Goal: Information Seeking & Learning: Learn about a topic

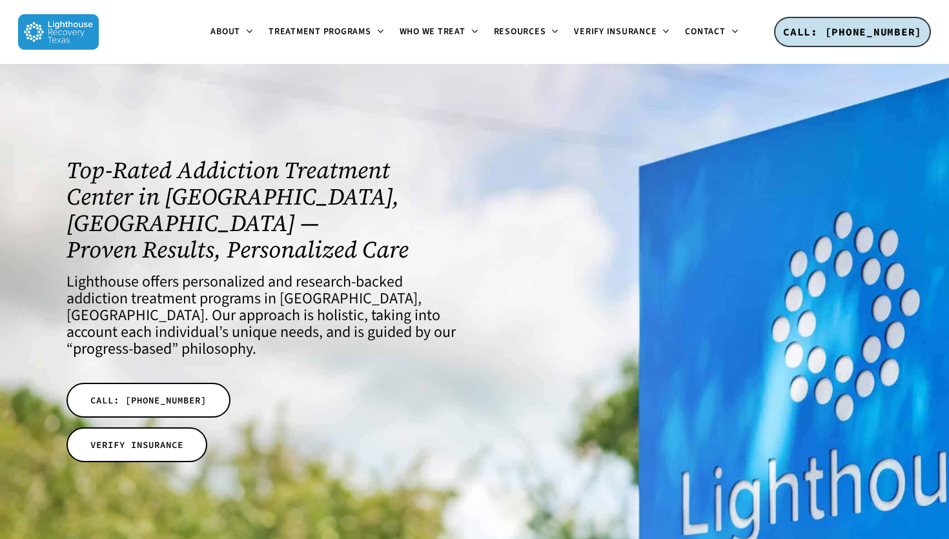
click at [518, 353] on div at bounding box center [686, 313] width 425 height 498
click at [167, 438] on span "VERIFY INSURANCE" at bounding box center [136, 444] width 93 height 13
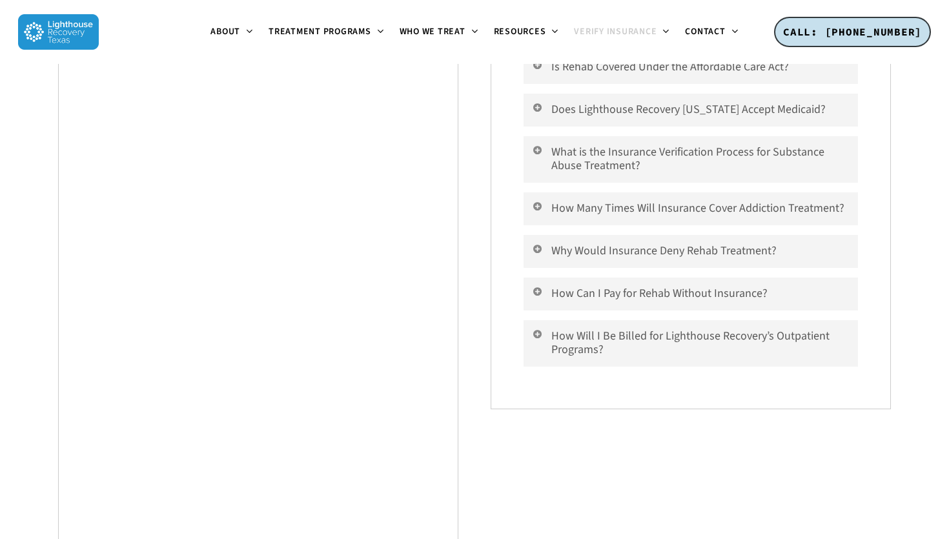
scroll to position [1138, 0]
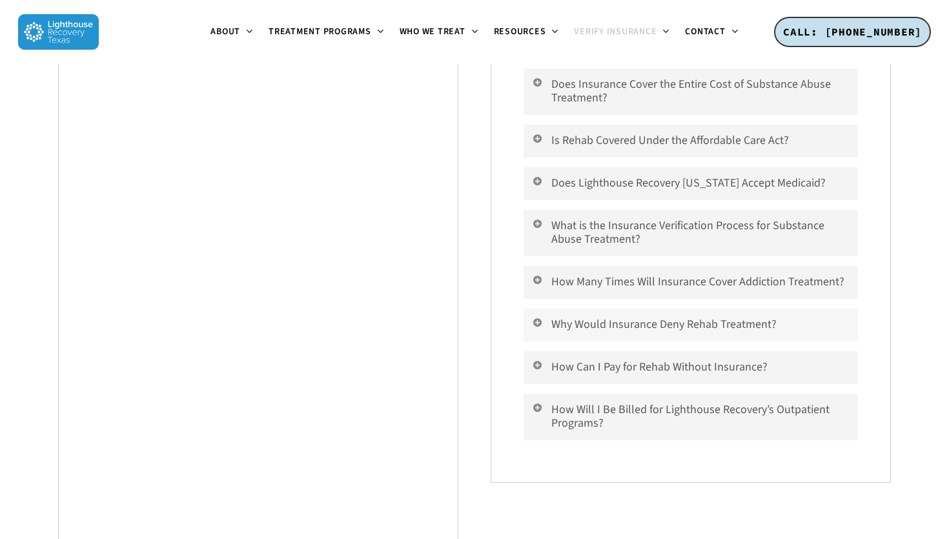
click at [617, 309] on link "Why Would Insurance Deny Rehab Treatment?" at bounding box center [690, 324] width 334 height 33
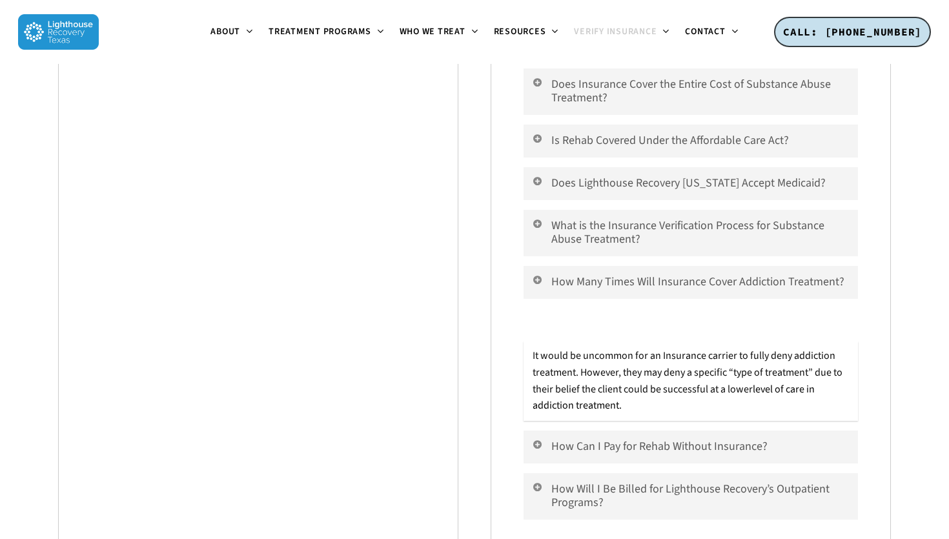
click at [617, 309] on link "Why Would Insurance Deny Rehab Treatment?" at bounding box center [690, 324] width 334 height 33
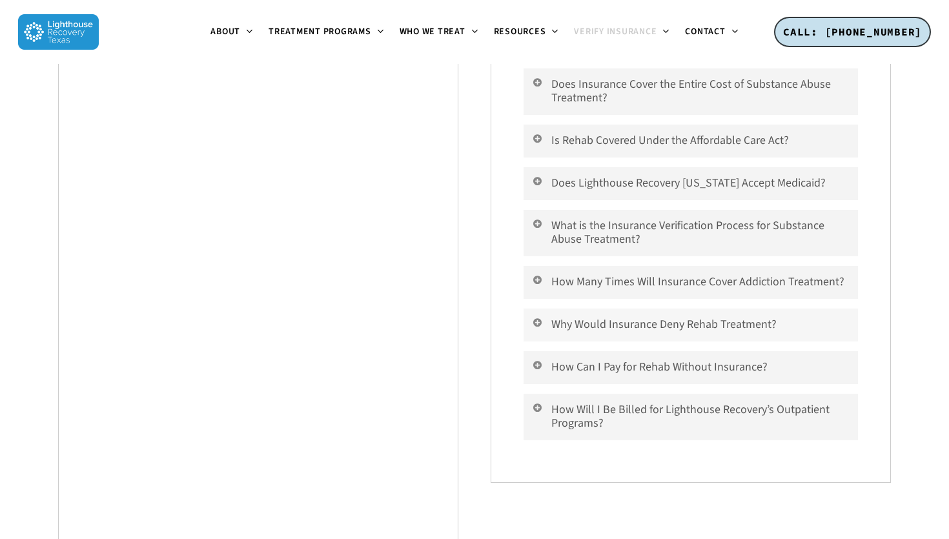
click at [617, 309] on link "Why Would Insurance Deny Rehab Treatment?" at bounding box center [690, 324] width 334 height 33
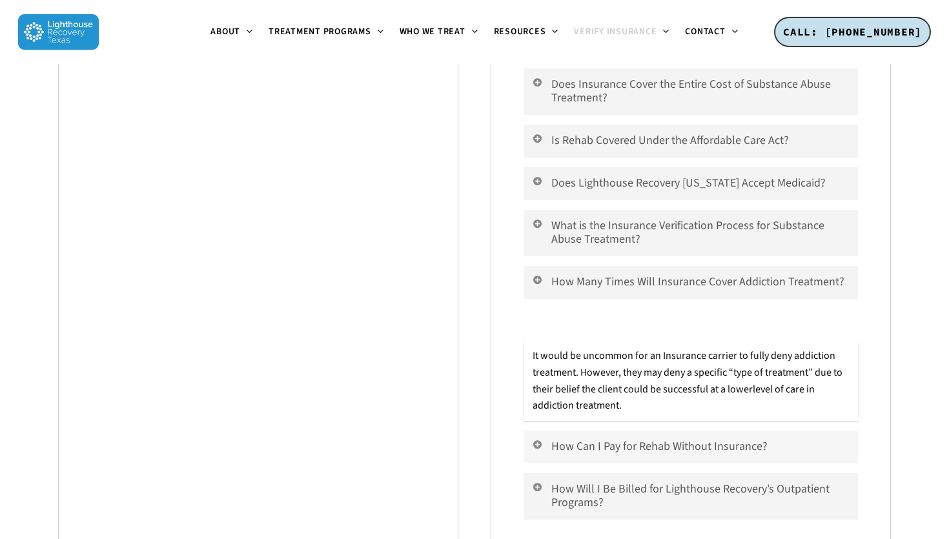
click at [634, 430] on link "How Can I Pay for Rehab Without Insurance?" at bounding box center [690, 446] width 334 height 33
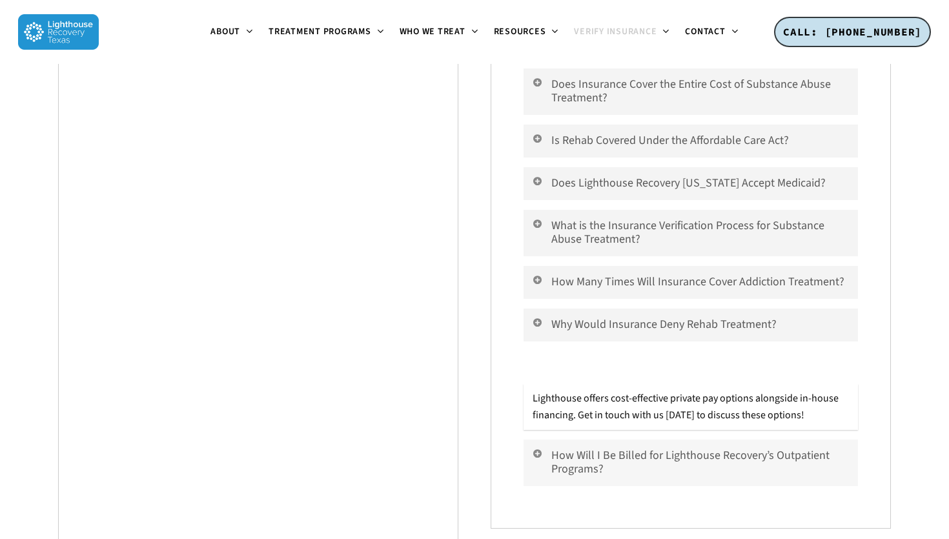
click at [632, 440] on link "How Will I Be Billed for Lighthouse Recovery’s Outpatient Programs?" at bounding box center [690, 462] width 334 height 46
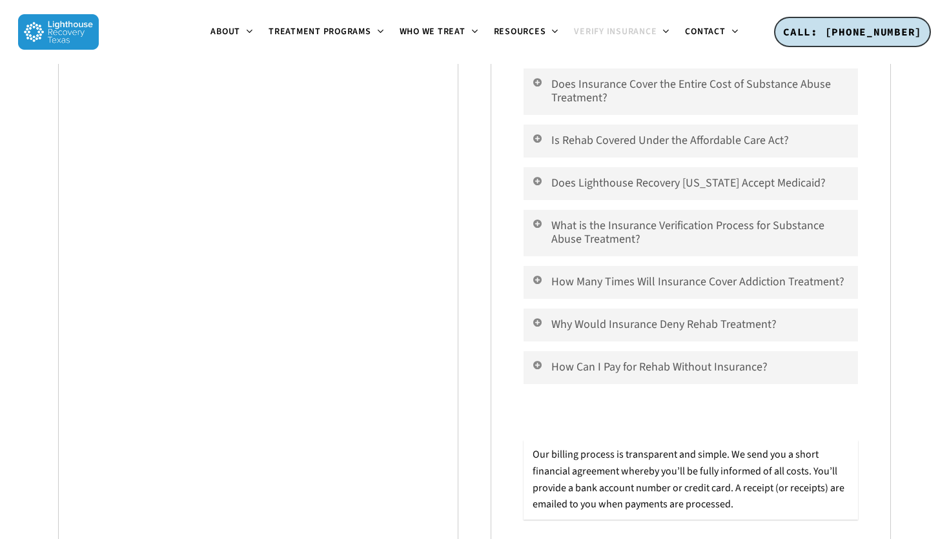
click at [632, 447] on p "Our billing process is transparent and simple. We send you a short financial ag…" at bounding box center [690, 480] width 316 height 66
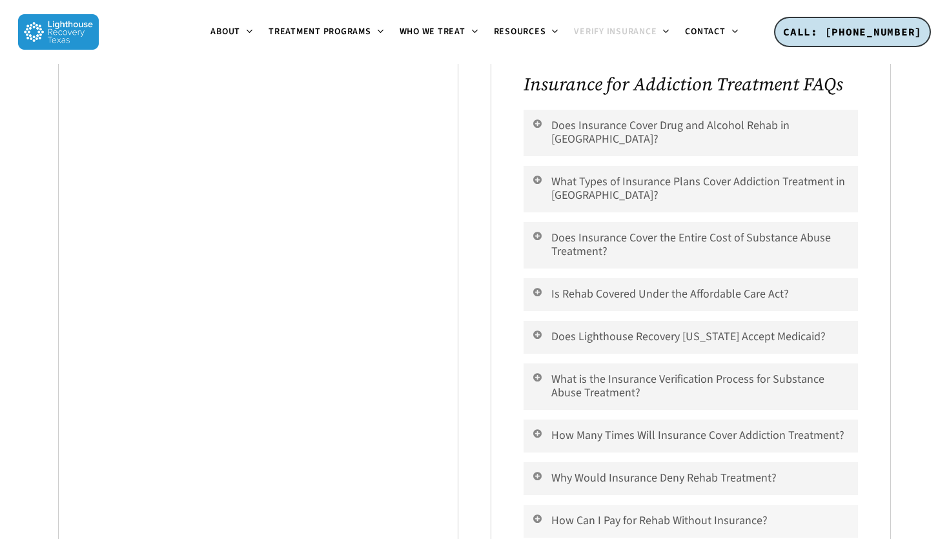
scroll to position [976, 0]
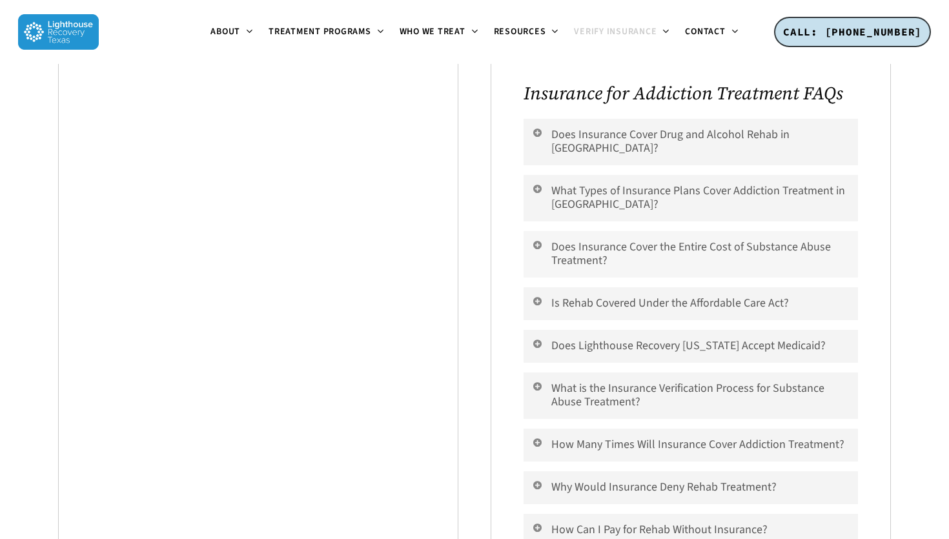
click at [619, 241] on link "Does Insurance Cover the Entire Cost of Substance Abuse Treatment?" at bounding box center [690, 254] width 334 height 46
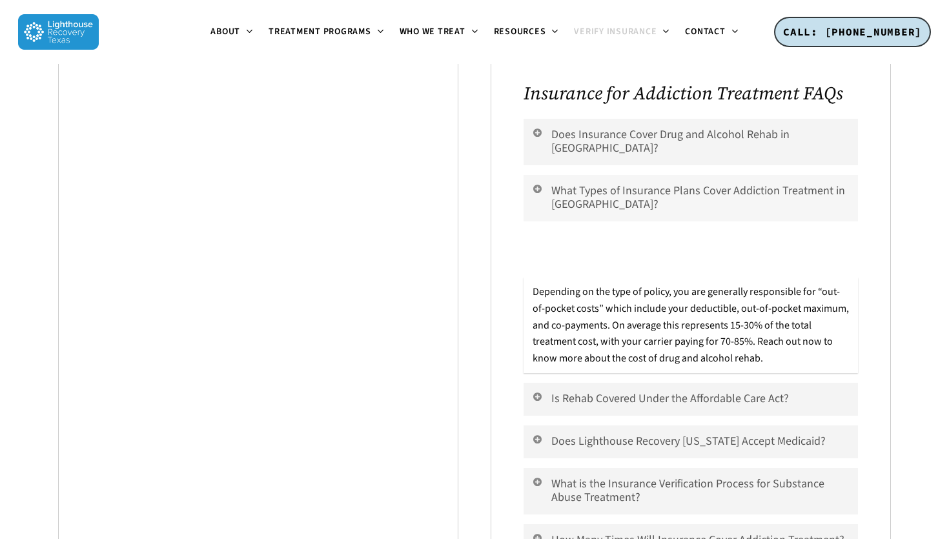
click at [628, 182] on link "What Types of Insurance Plans Cover Addiction Treatment in Dallas?" at bounding box center [690, 198] width 334 height 46
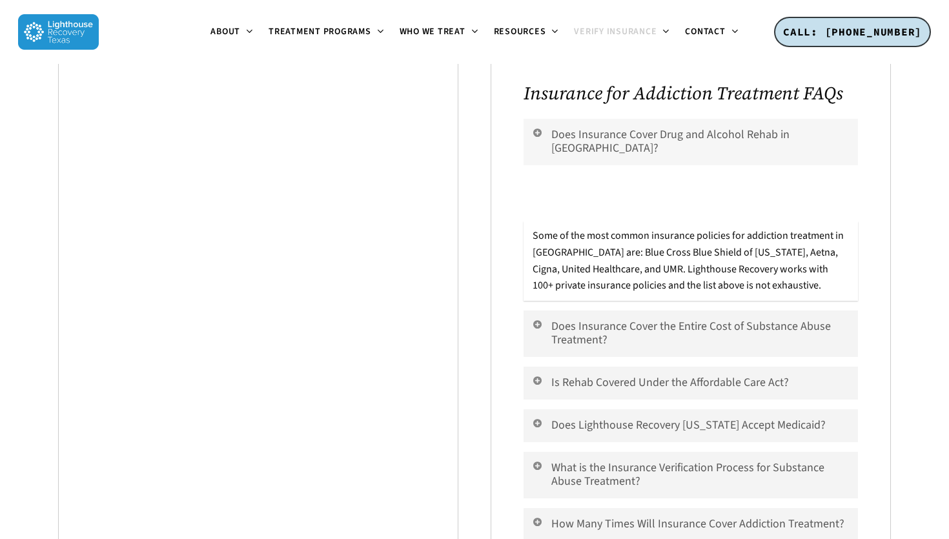
click at [629, 138] on link "Does Insurance Cover Drug and Alcohol Rehab in Dallas?" at bounding box center [690, 142] width 334 height 46
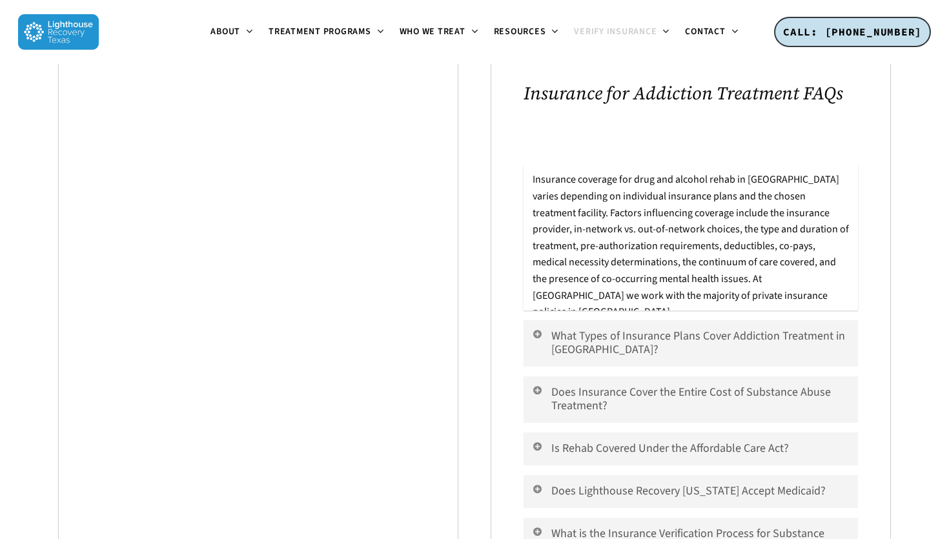
click at [900, 276] on div "How to verify your insurance benefits. The information you provide will be sent…" at bounding box center [690, 221] width 432 height 1489
click at [900, 281] on div "How to verify your insurance benefits. The information you provide will be sent…" at bounding box center [690, 221] width 432 height 1489
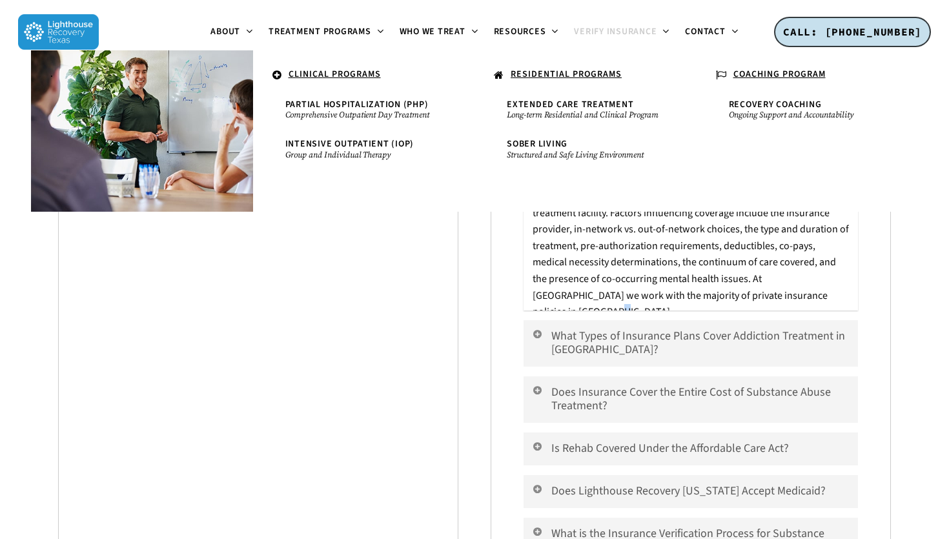
click at [278, 78] on icon at bounding box center [277, 76] width 10 height 12
click at [320, 78] on u "CLINICAL PROGRAMS" at bounding box center [334, 74] width 92 height 13
click at [338, 149] on span "Intensive Outpatient (IOP)" at bounding box center [349, 143] width 129 height 13
